Goal: Task Accomplishment & Management: Manage account settings

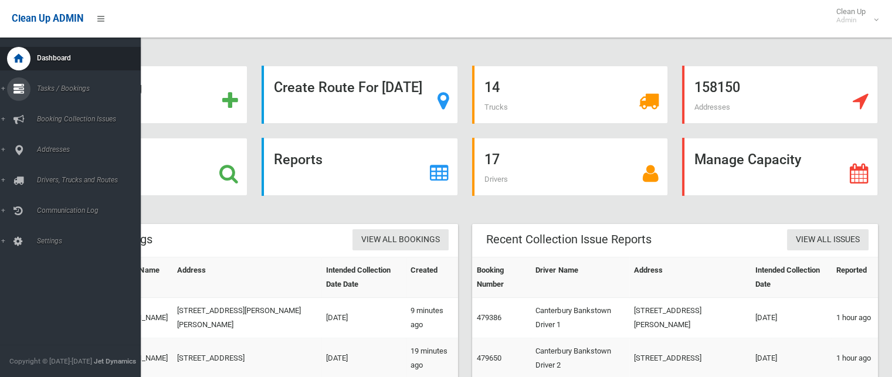
click at [4, 89] on link "Tasks / Bookings" at bounding box center [75, 88] width 150 height 23
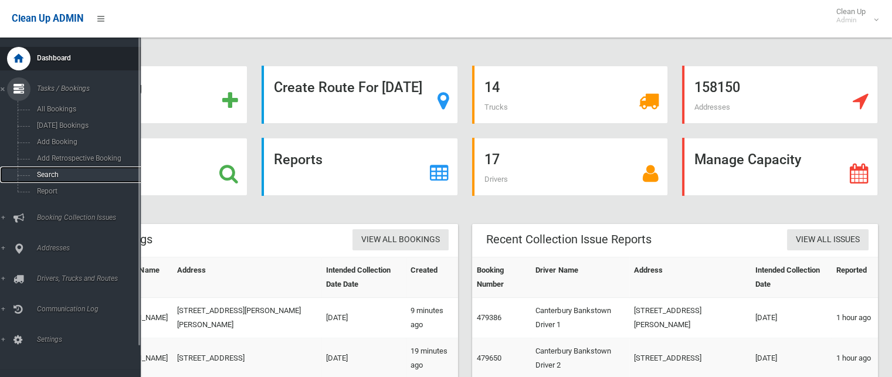
click at [44, 173] on span "Search" at bounding box center [86, 175] width 106 height 8
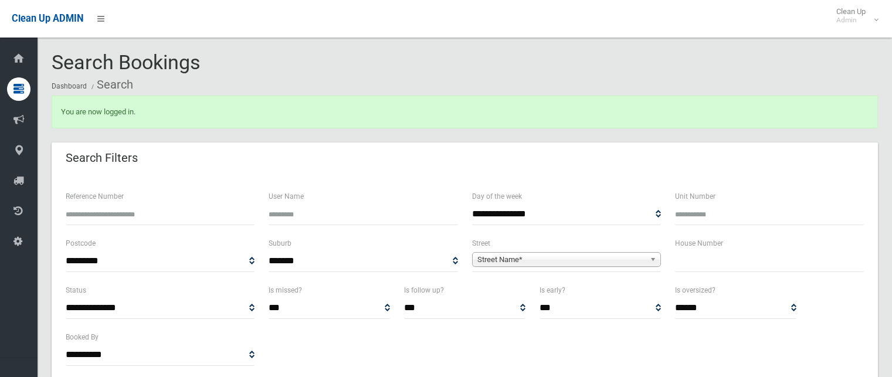
select select
click at [684, 256] on input "text" at bounding box center [769, 262] width 189 height 22
type input "*"
click at [505, 258] on span "Street Name*" at bounding box center [562, 260] width 168 height 14
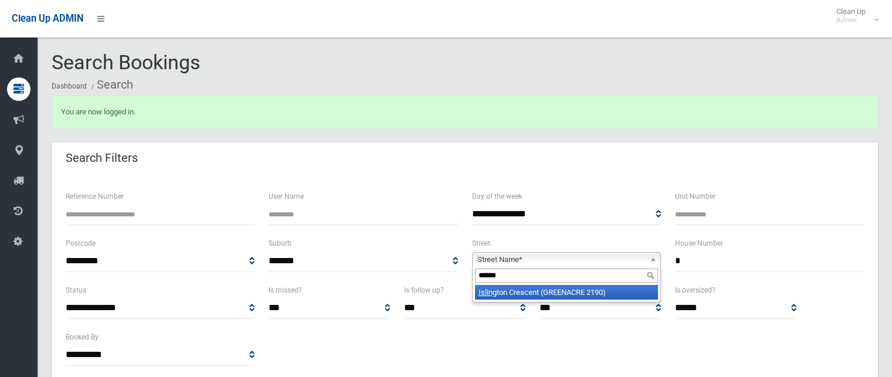
type input "******"
click at [528, 292] on li "Isling ton Crescent (GREENACRE 2190)" at bounding box center [566, 292] width 183 height 15
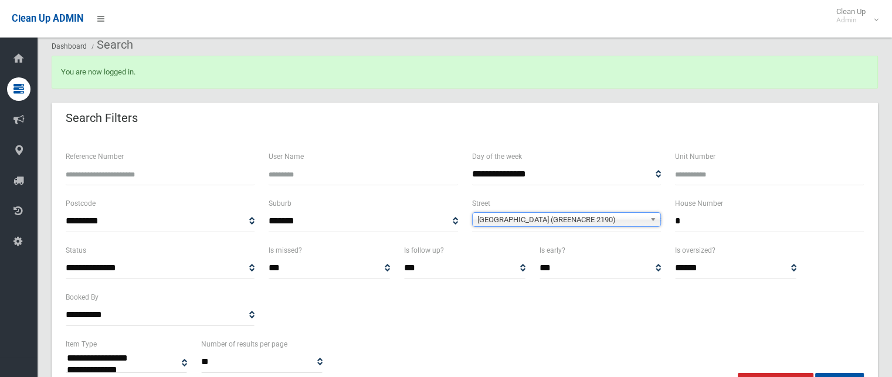
scroll to position [117, 0]
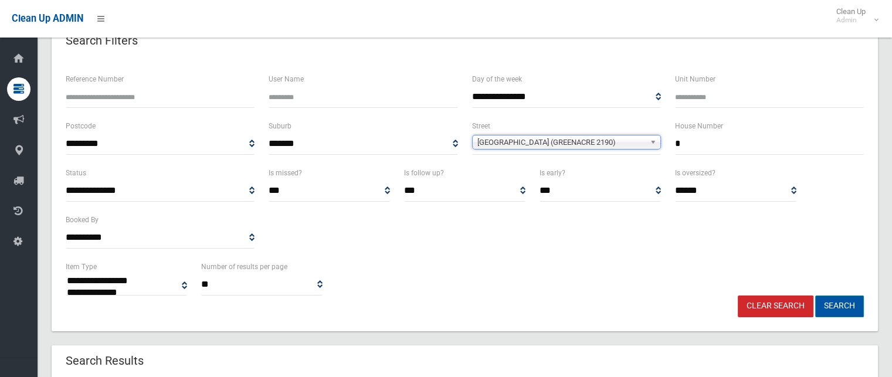
click at [836, 305] on button "Search" at bounding box center [839, 307] width 49 height 22
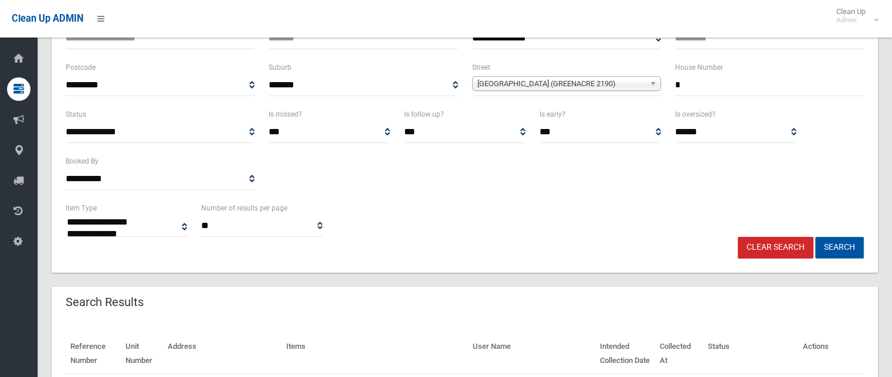
scroll to position [183, 0]
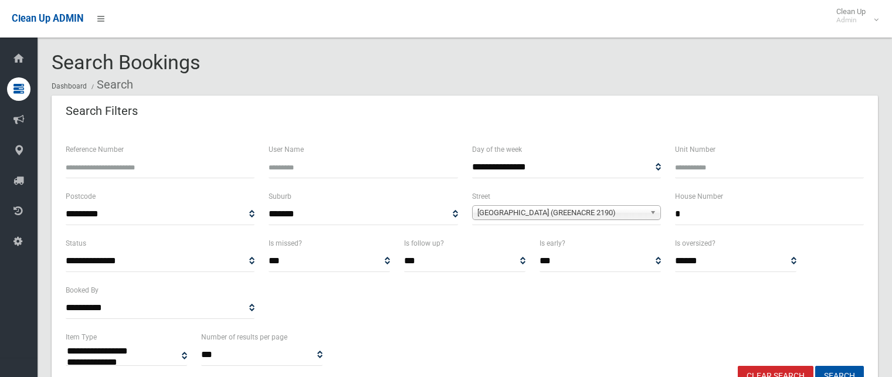
select select
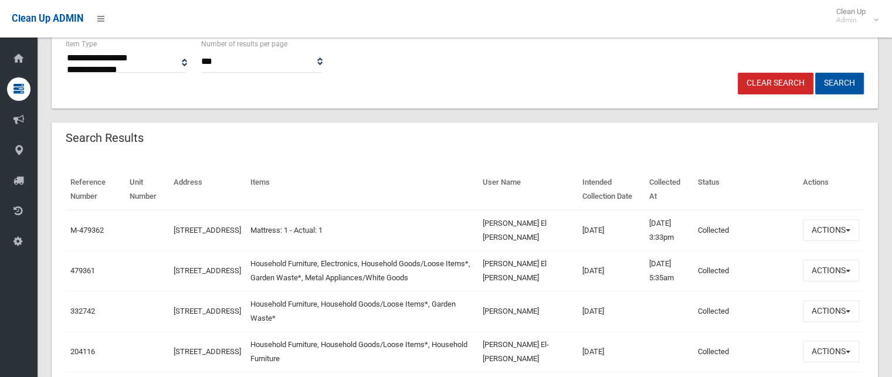
scroll to position [352, 0]
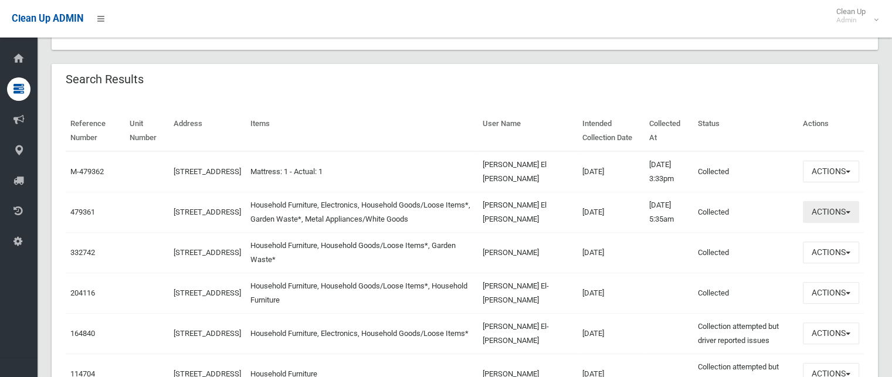
click at [847, 211] on span "button" at bounding box center [848, 212] width 5 height 2
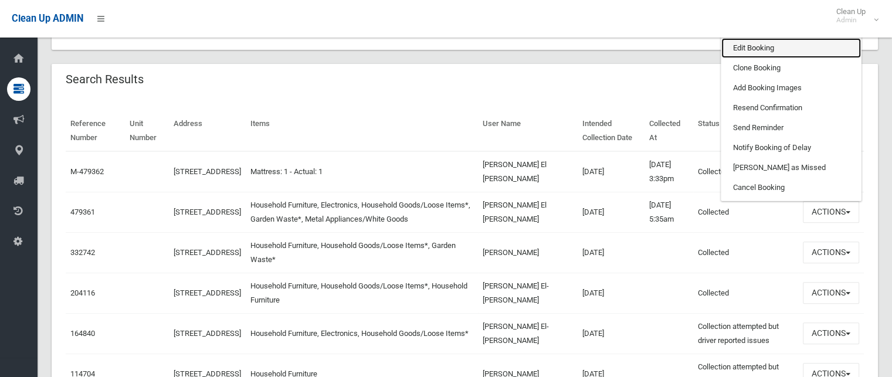
click at [741, 48] on link "Edit Booking" at bounding box center [792, 48] width 140 height 20
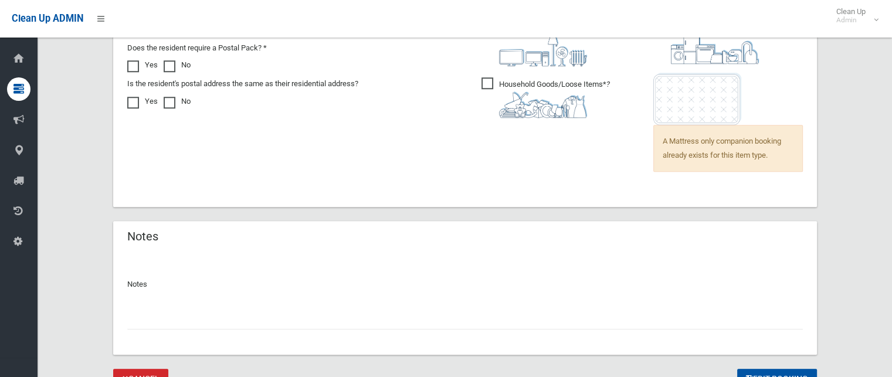
scroll to position [939, 0]
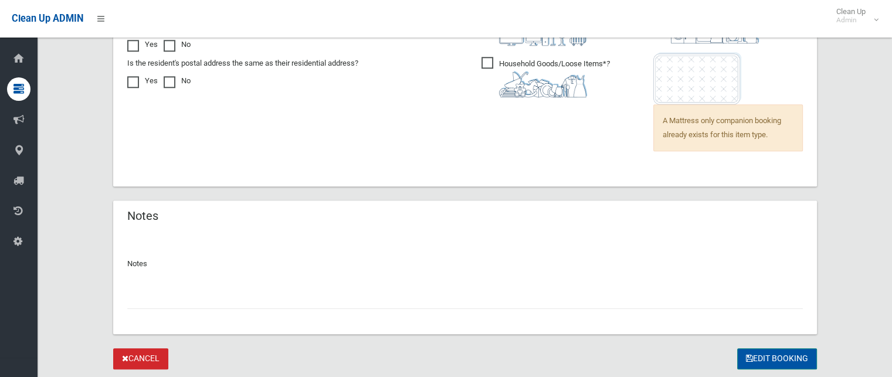
click at [768, 357] on button "Edit Booking" at bounding box center [777, 359] width 80 height 22
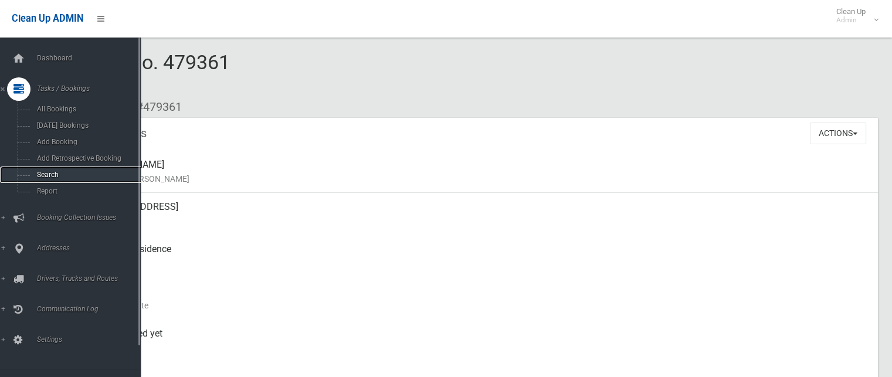
click at [45, 174] on span "Search" at bounding box center [86, 175] width 106 height 8
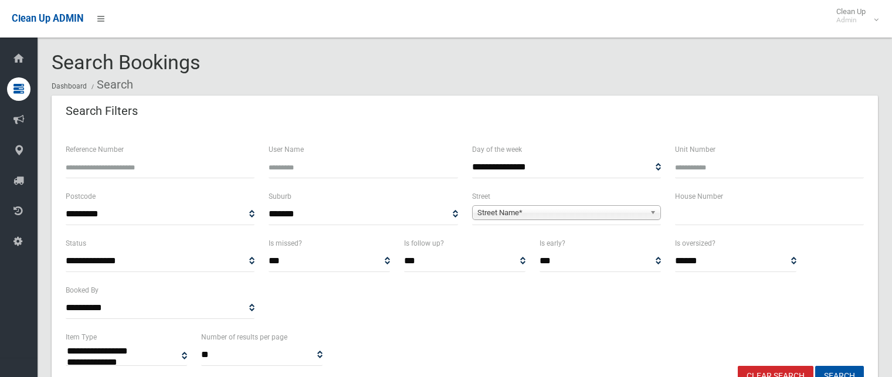
select select
click at [696, 213] on input "text" at bounding box center [769, 215] width 189 height 22
type input "*"
click at [535, 211] on span "Street Name*" at bounding box center [562, 213] width 168 height 14
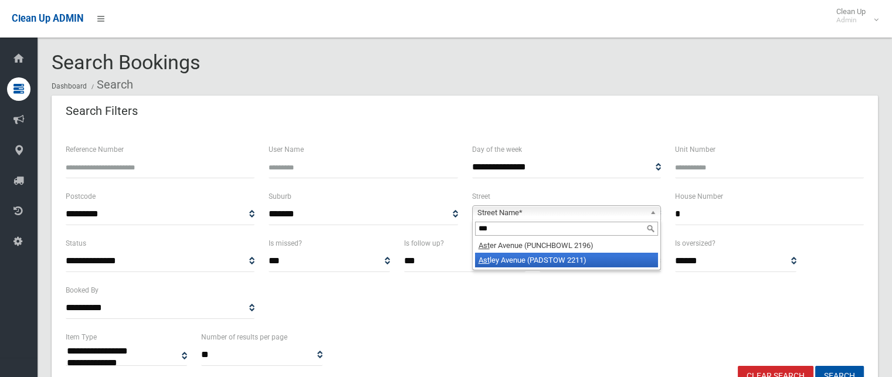
type input "***"
click at [520, 259] on li "Ast ley Avenue (PADSTOW 2211)" at bounding box center [566, 260] width 183 height 15
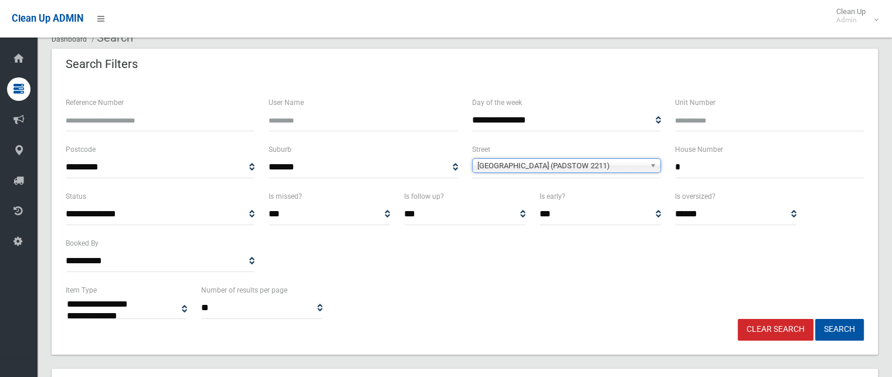
scroll to position [117, 0]
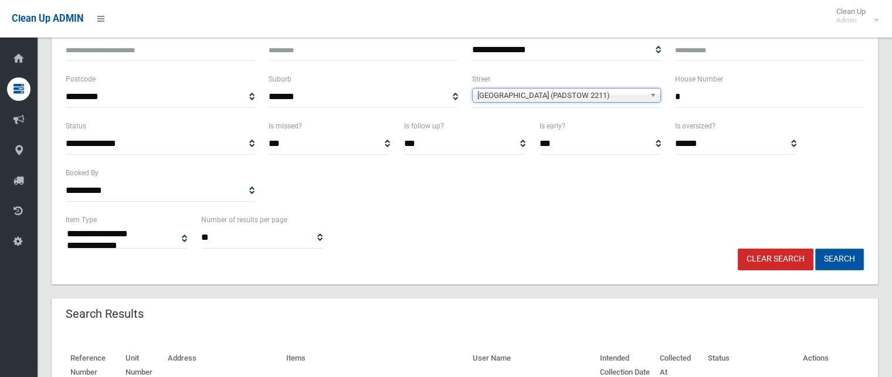
click at [835, 259] on button "Search" at bounding box center [839, 260] width 49 height 22
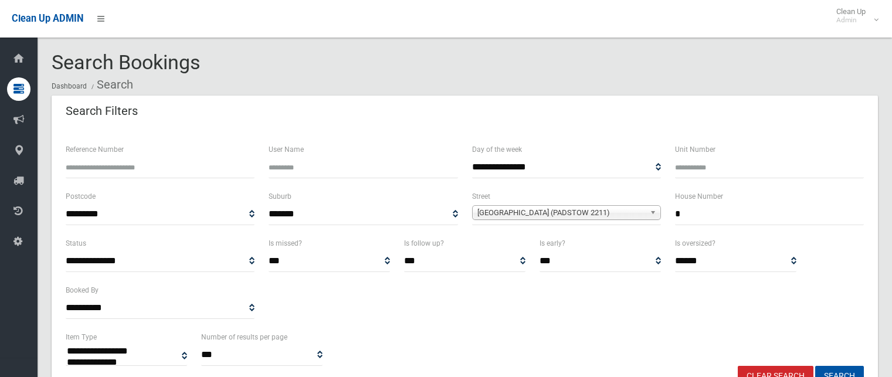
select select
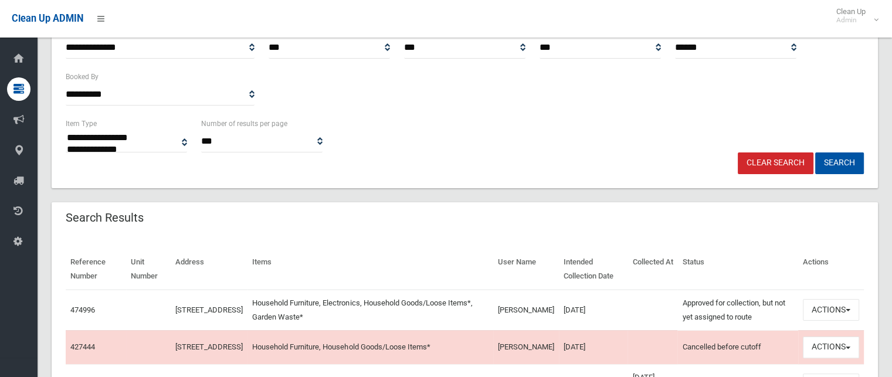
scroll to position [235, 0]
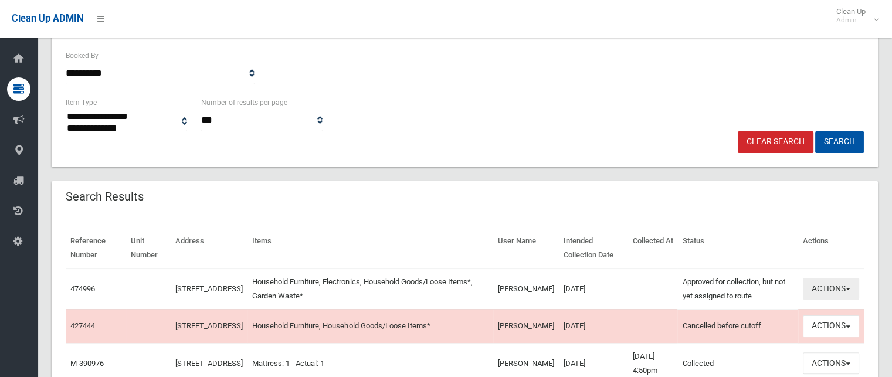
click at [849, 289] on span "button" at bounding box center [848, 289] width 5 height 2
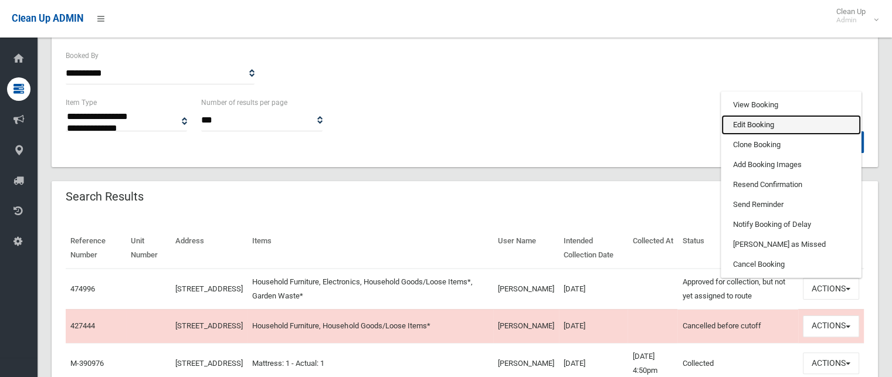
click at [754, 123] on link "Edit Booking" at bounding box center [792, 125] width 140 height 20
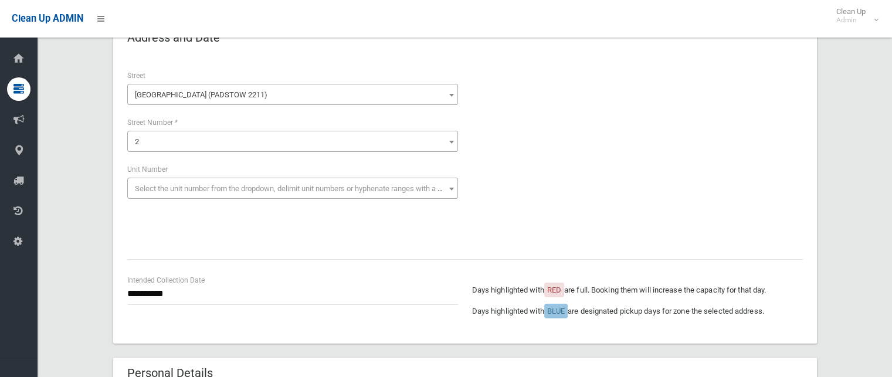
scroll to position [235, 0]
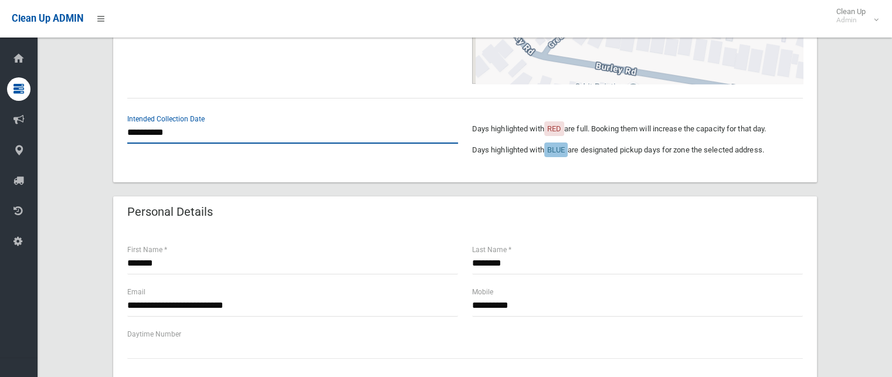
click at [184, 133] on input "**********" at bounding box center [292, 133] width 331 height 22
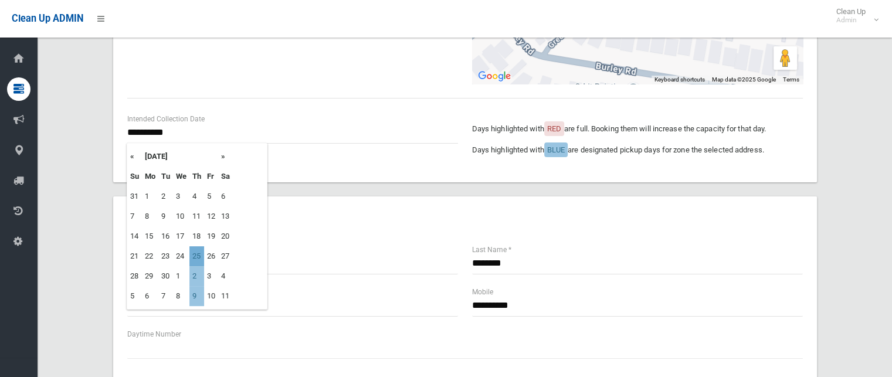
click at [201, 256] on td "25" at bounding box center [196, 256] width 15 height 20
type input "**********"
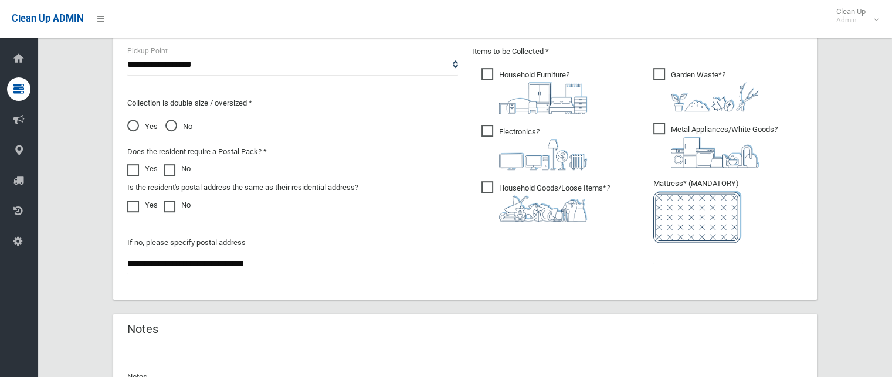
scroll to position [704, 0]
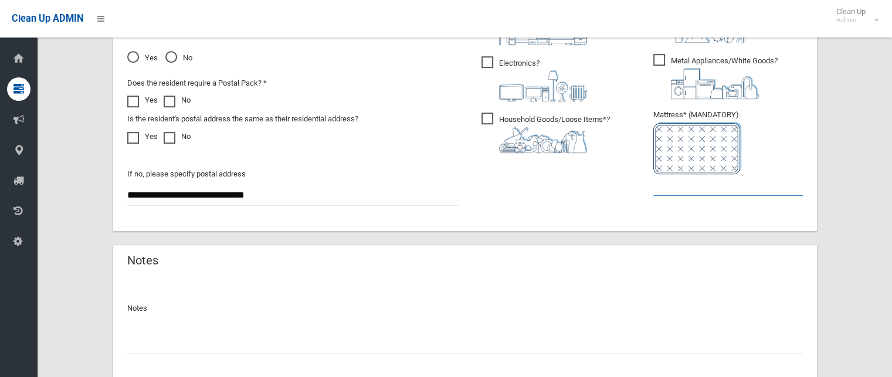
click at [666, 187] on input "text" at bounding box center [729, 185] width 150 height 22
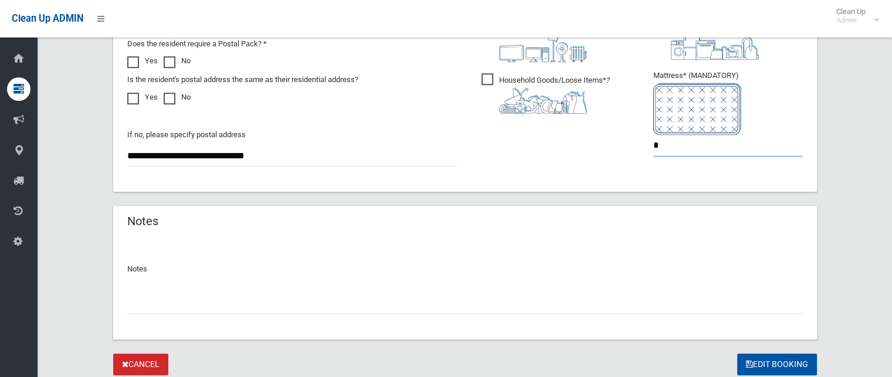
scroll to position [783, 0]
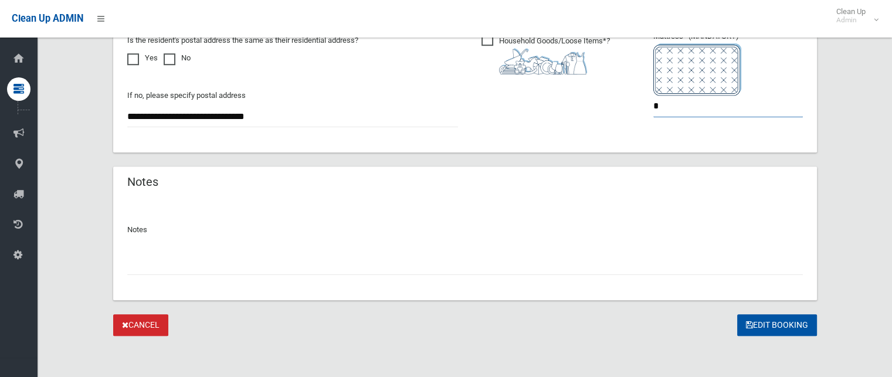
type input "*"
click at [153, 265] on input "text" at bounding box center [465, 264] width 676 height 22
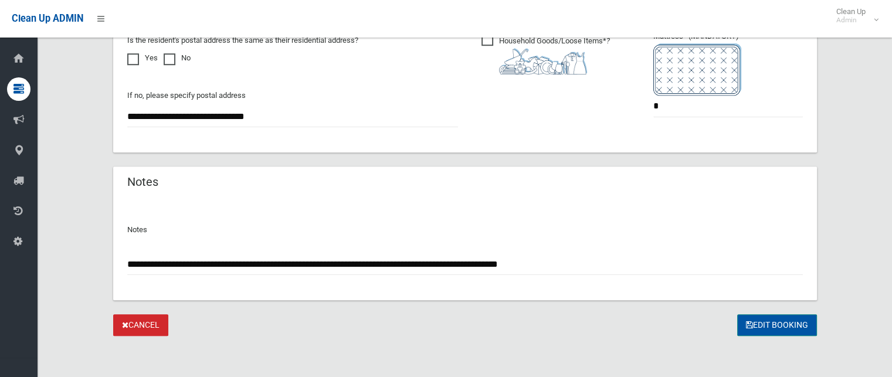
type input "**********"
click at [782, 323] on button "Edit Booking" at bounding box center [777, 325] width 80 height 22
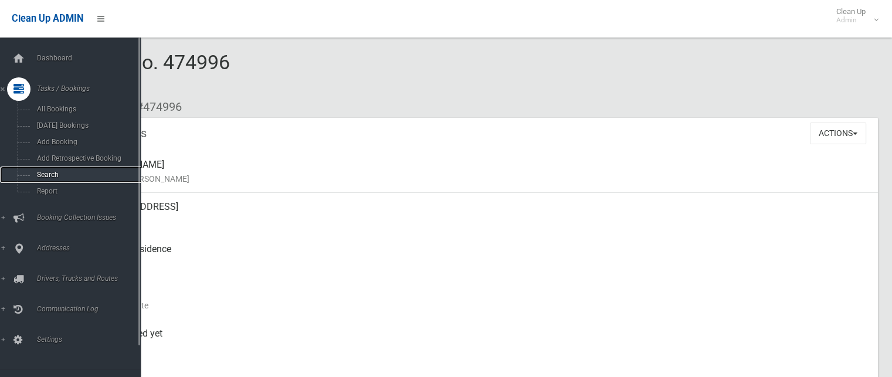
click at [49, 175] on span "Search" at bounding box center [86, 175] width 106 height 8
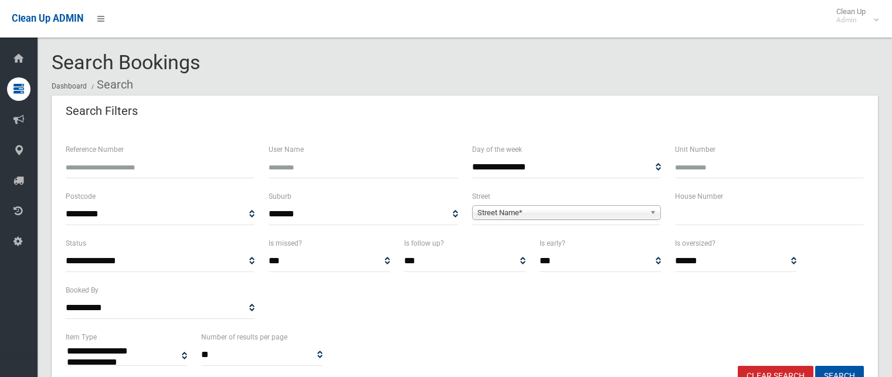
select select
click at [119, 163] on input "Reference Number" at bounding box center [160, 168] width 189 height 22
type input "******"
click at [815, 366] on button "Search" at bounding box center [839, 377] width 49 height 22
select select
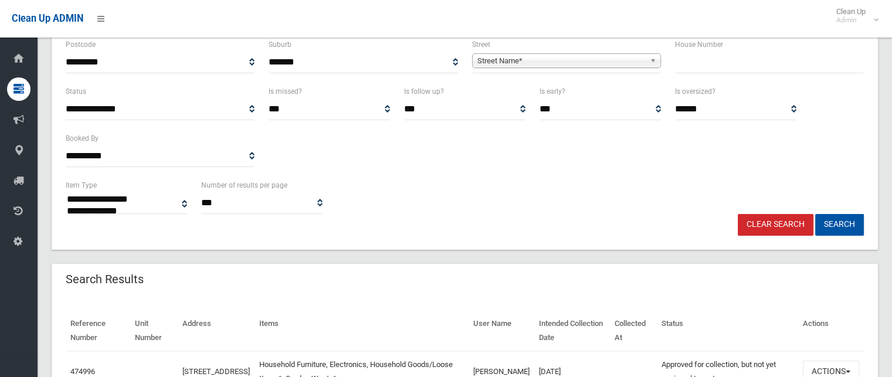
scroll to position [222, 0]
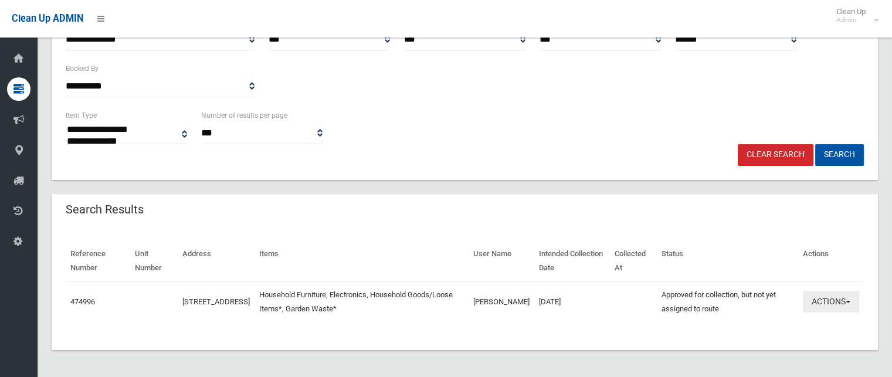
click at [848, 301] on span "button" at bounding box center [848, 302] width 5 height 2
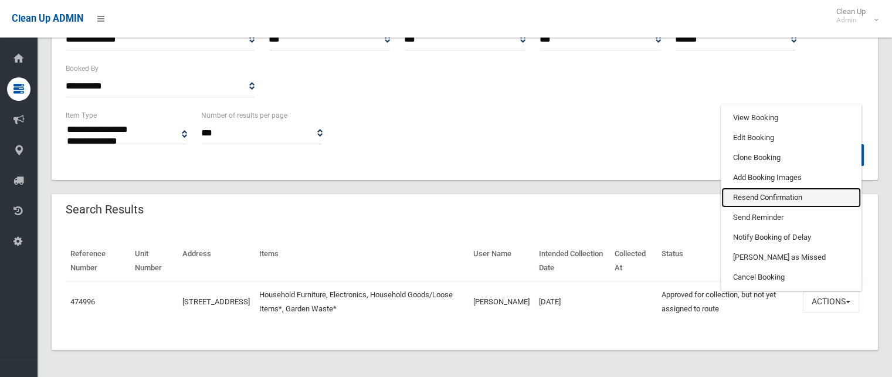
drag, startPoint x: 760, startPoint y: 197, endPoint x: 497, endPoint y: 21, distance: 316.3
click at [760, 197] on link "Resend Confirmation" at bounding box center [792, 198] width 140 height 20
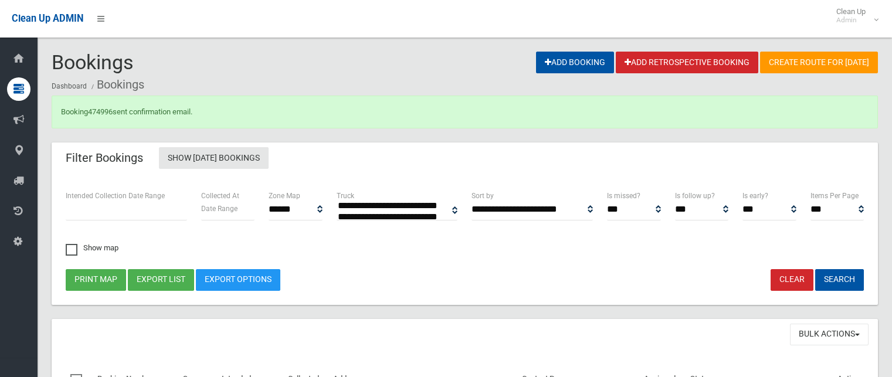
select select
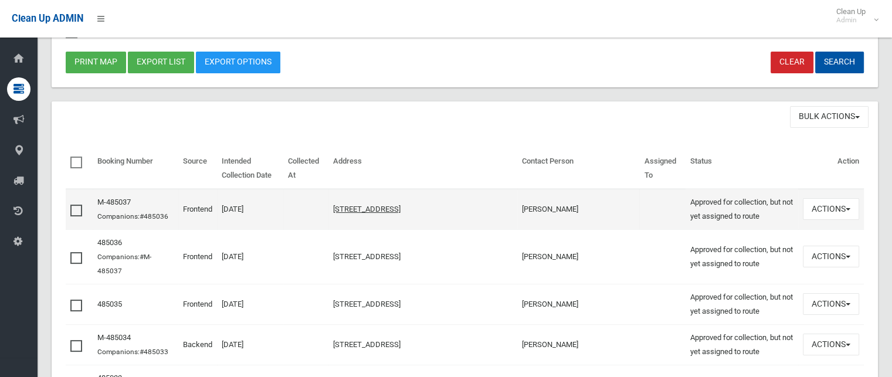
scroll to position [235, 0]
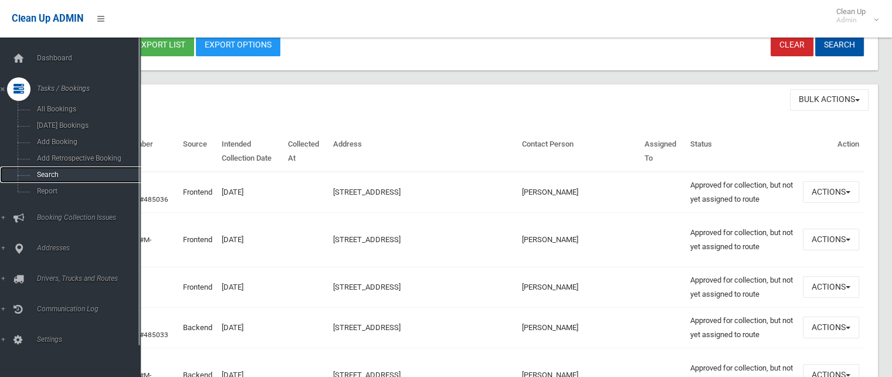
click at [47, 177] on span "Search" at bounding box center [86, 175] width 106 height 8
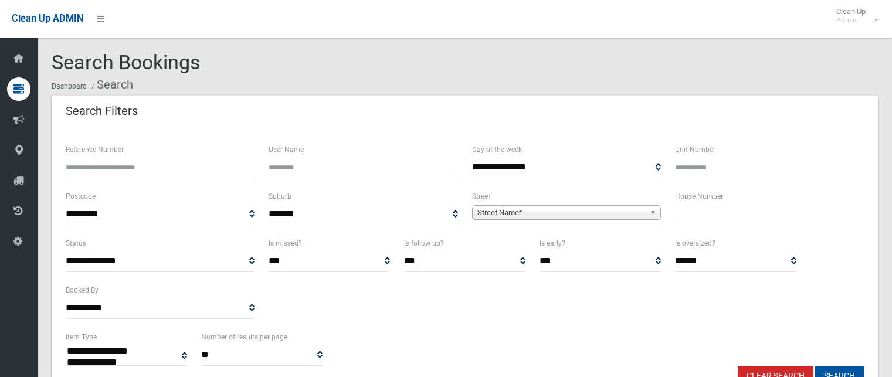
select select
click at [79, 162] on input "Reference Number" at bounding box center [160, 168] width 189 height 22
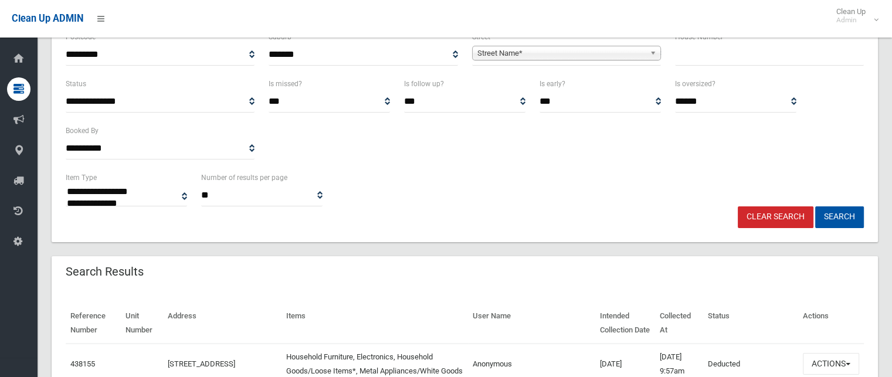
scroll to position [176, 0]
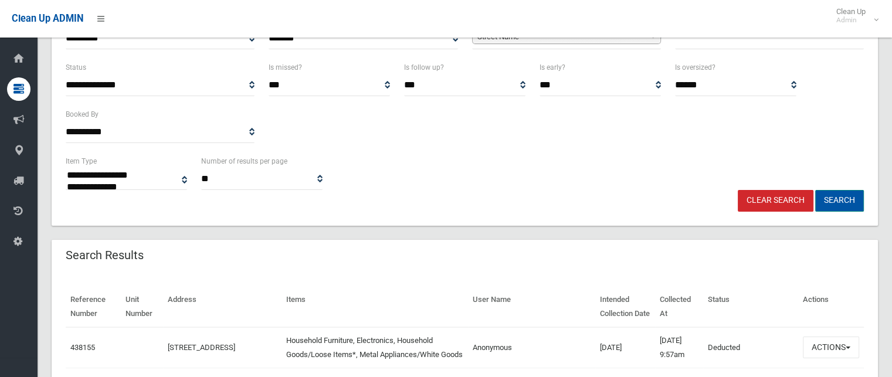
type input "******"
click at [841, 198] on button "Search" at bounding box center [839, 201] width 49 height 22
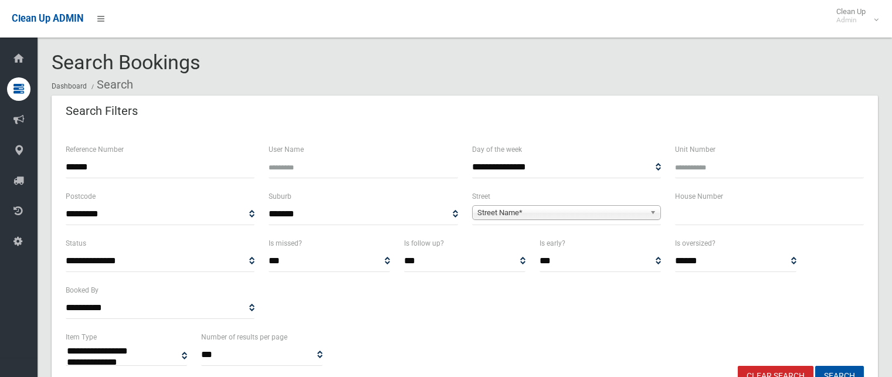
select select
